Goal: Task Accomplishment & Management: Use online tool/utility

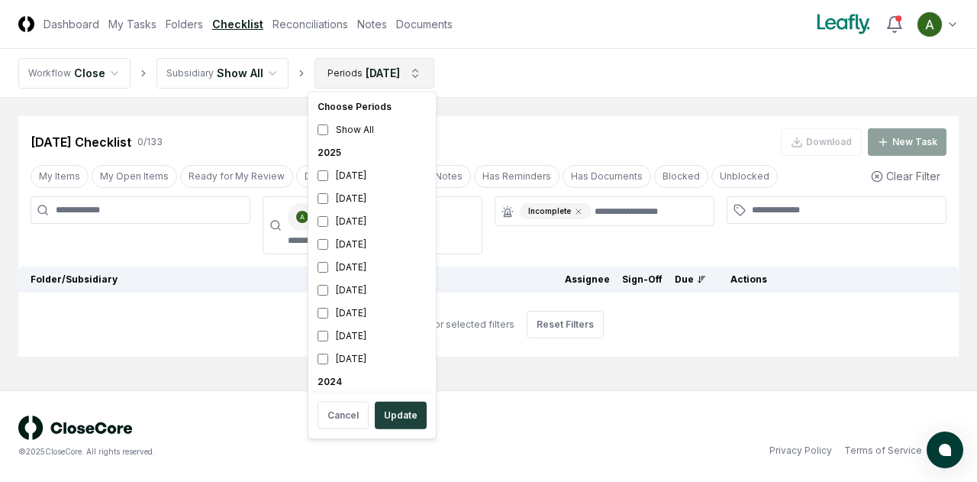
click at [383, 74] on html "CloseCore Dashboard My Tasks Folders Checklist Reconciliations Notes Documents …" at bounding box center [488, 241] width 977 height 482
click at [350, 242] on div "June 2025" at bounding box center [372, 244] width 121 height 23
click at [363, 205] on div "[DATE]" at bounding box center [372, 198] width 121 height 23
click at [400, 415] on button "Update" at bounding box center [401, 415] width 52 height 27
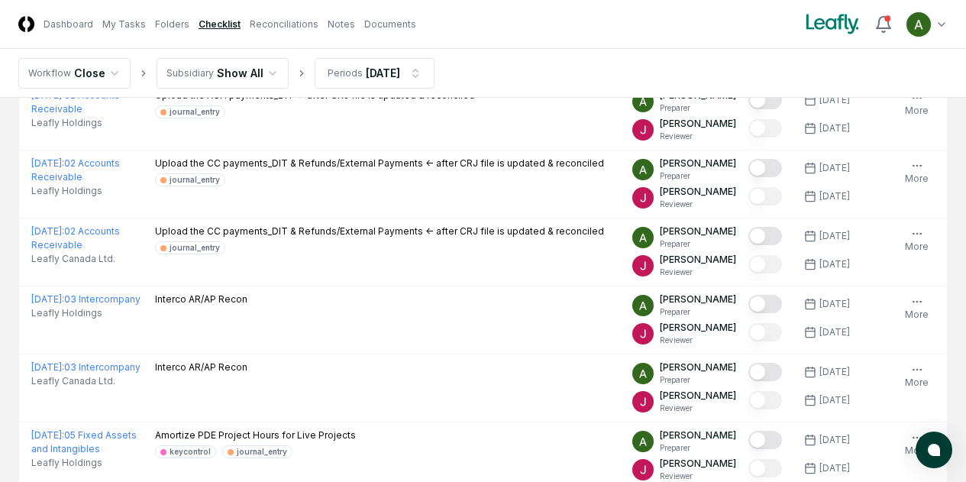
scroll to position [889, 0]
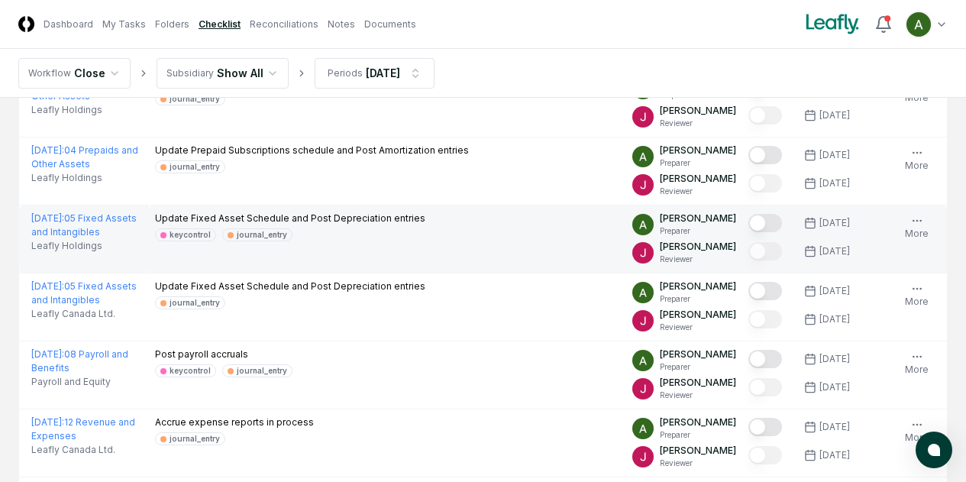
click at [748, 232] on button "Mark complete" at bounding box center [765, 223] width 34 height 18
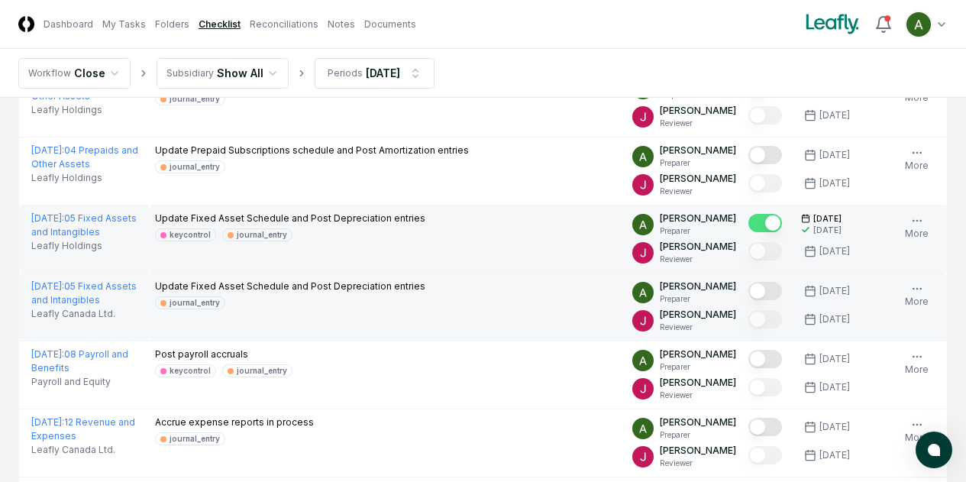
click at [748, 300] on button "Mark complete" at bounding box center [765, 291] width 34 height 18
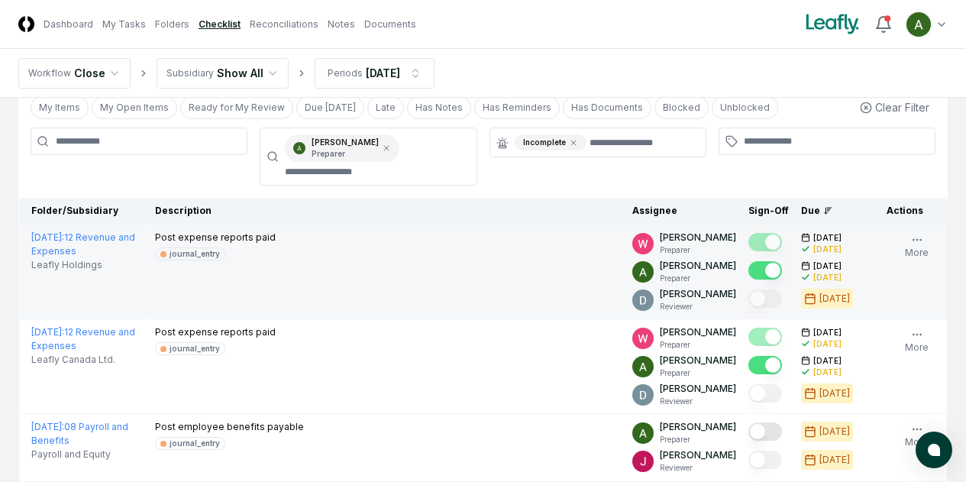
scroll to position [72, 0]
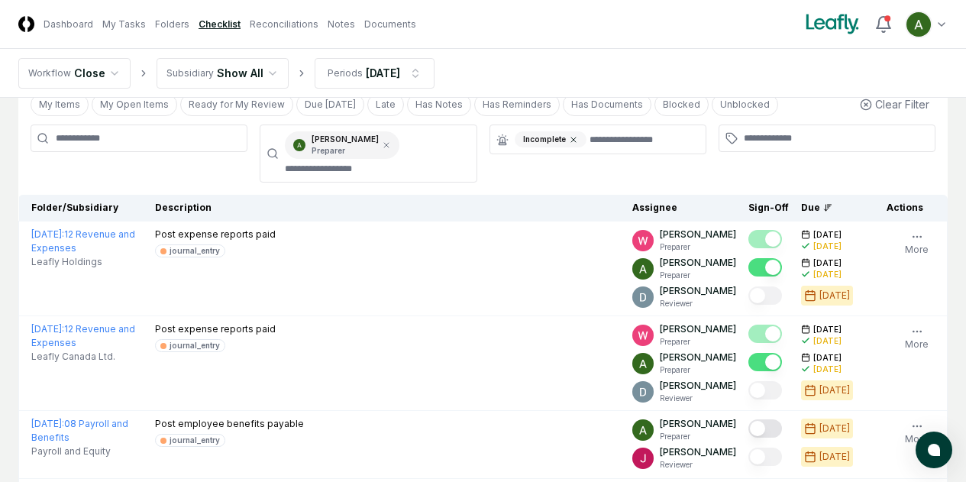
click at [572, 141] on icon at bounding box center [573, 139] width 9 height 9
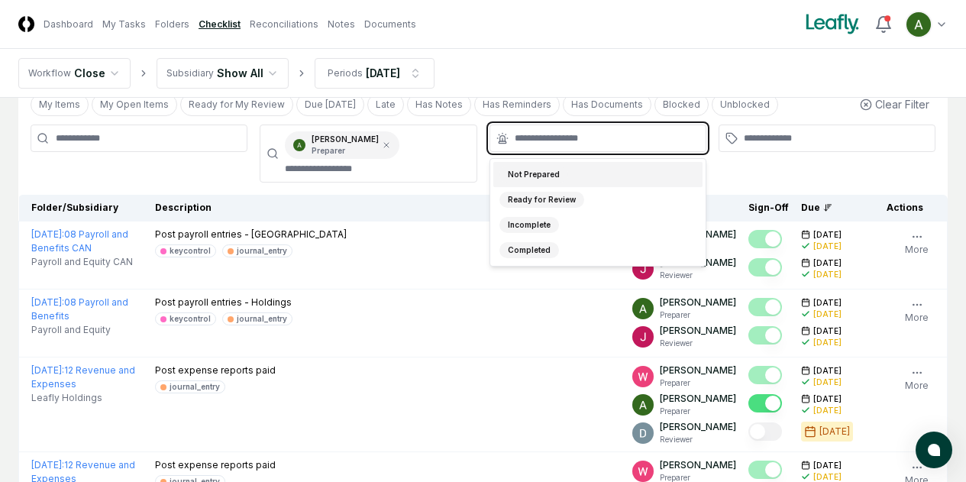
click at [559, 140] on input "text" at bounding box center [606, 138] width 182 height 14
click at [542, 174] on div "Not Prepared" at bounding box center [533, 174] width 69 height 16
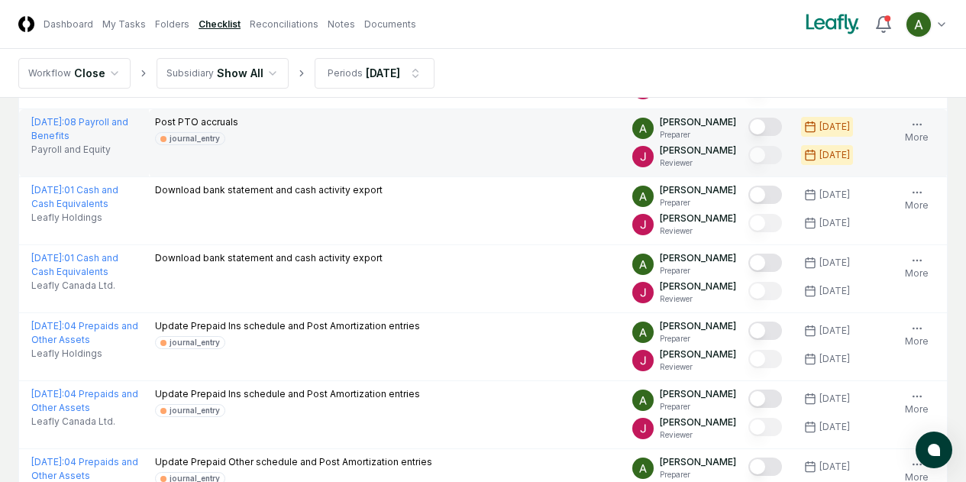
scroll to position [253, 0]
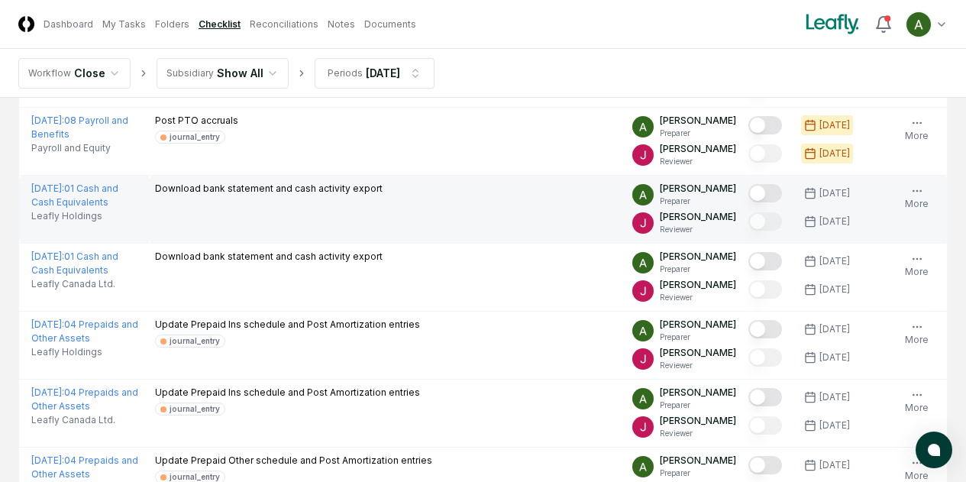
click at [748, 195] on button "Mark complete" at bounding box center [765, 193] width 34 height 18
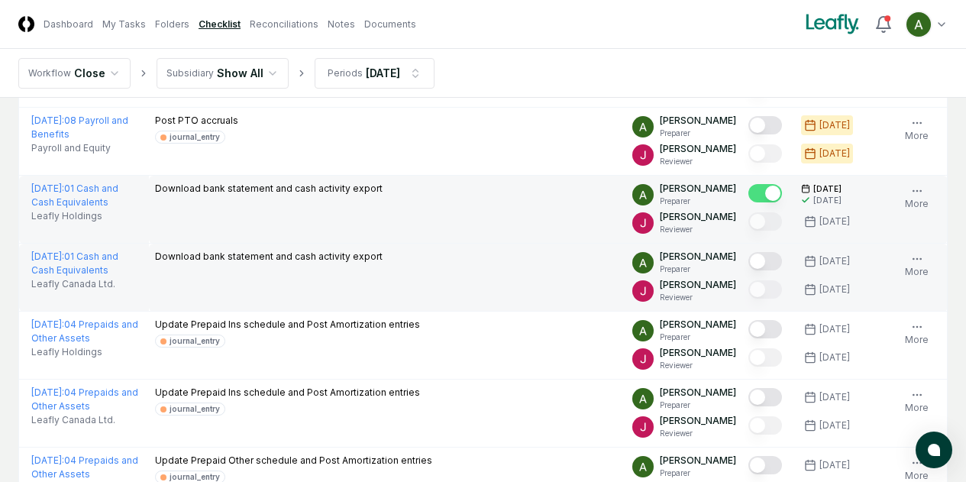
click at [748, 260] on button "Mark complete" at bounding box center [765, 261] width 34 height 18
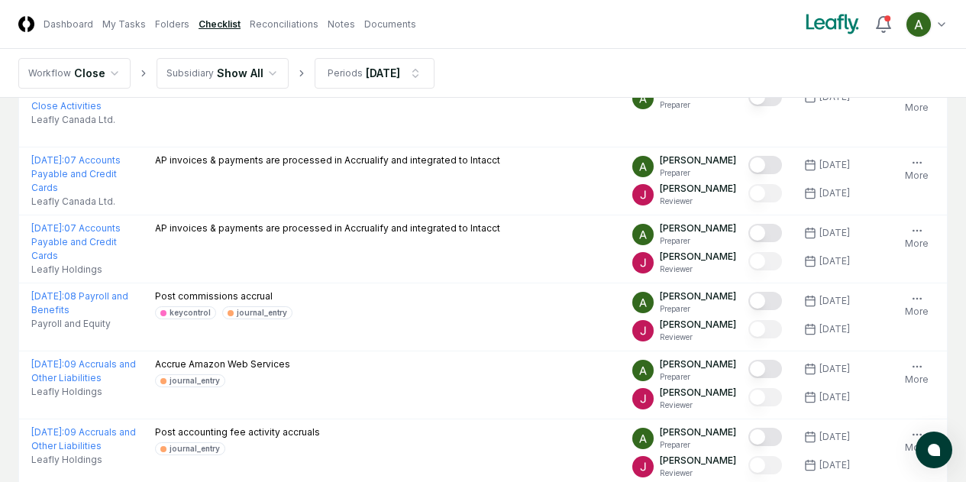
scroll to position [894, 0]
